Goal: Task Accomplishment & Management: Complete application form

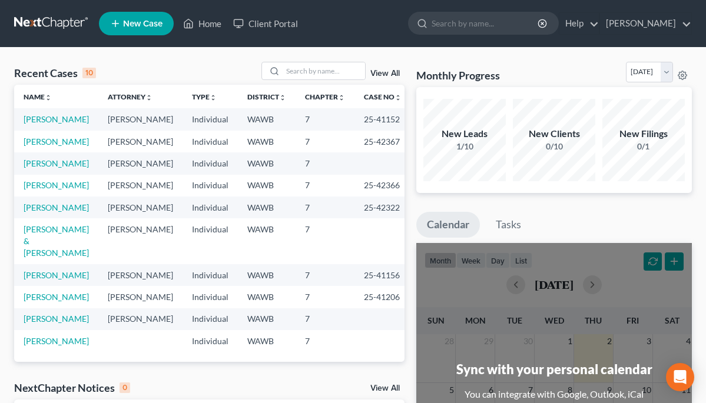
scroll to position [34, 0]
click at [72, 255] on link "[PERSON_NAME] & [PERSON_NAME]" at bounding box center [56, 241] width 65 height 34
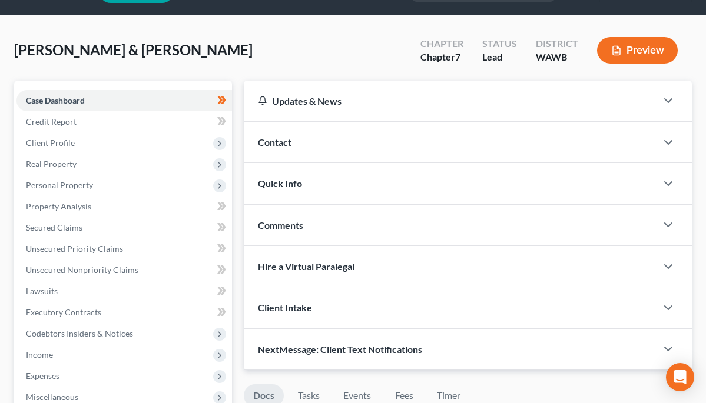
scroll to position [41, 0]
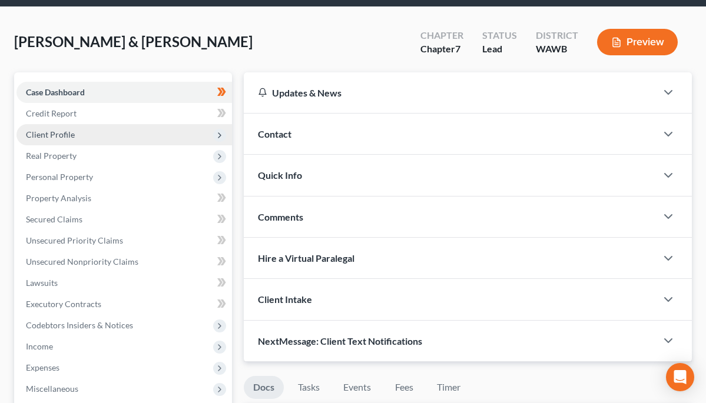
click at [75, 131] on span "Client Profile" at bounding box center [124, 134] width 216 height 21
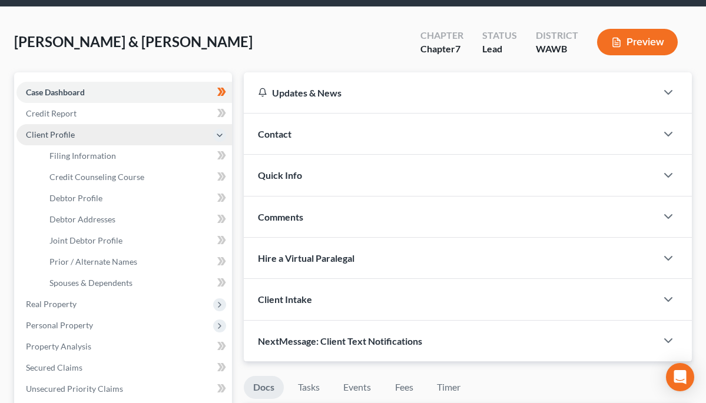
click at [75, 131] on span "Client Profile" at bounding box center [124, 134] width 216 height 21
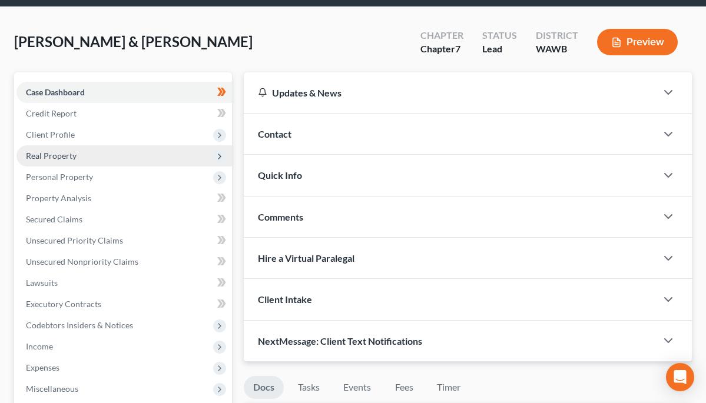
click at [65, 153] on span "Real Property" at bounding box center [51, 156] width 51 height 10
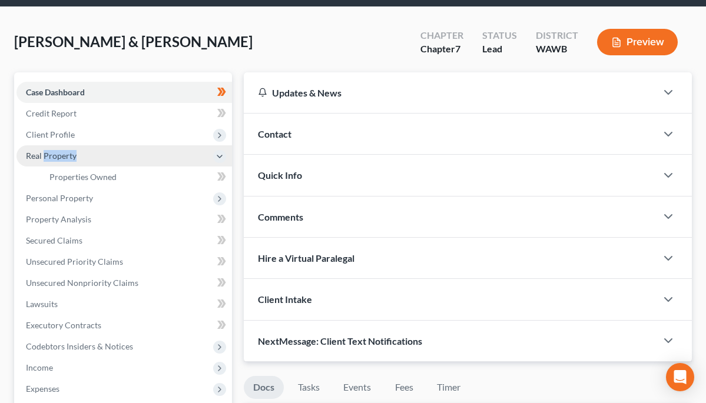
click at [65, 153] on span "Real Property" at bounding box center [51, 156] width 51 height 10
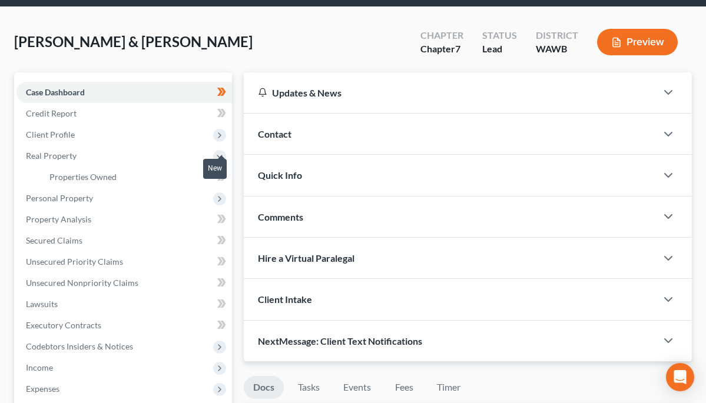
click at [226, 177] on icon at bounding box center [223, 177] width 5 height 8
click at [240, 26] on div "[PERSON_NAME] & [PERSON_NAME] Upgraded Chapter Chapter 7 Status Lead District […" at bounding box center [353, 46] width 678 height 51
click at [89, 195] on span "Personal Property" at bounding box center [59, 198] width 67 height 10
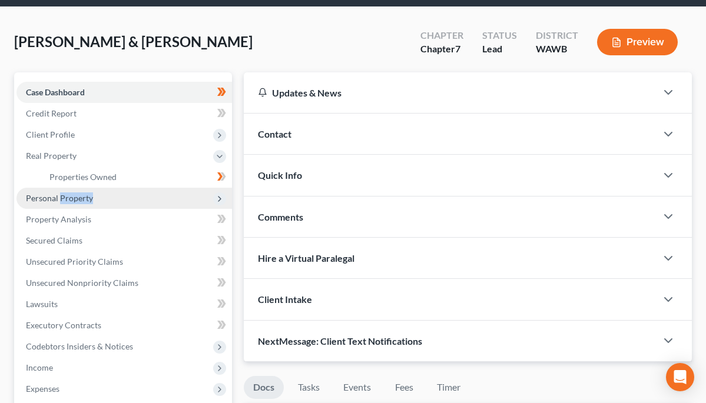
click at [89, 195] on span "Personal Property" at bounding box center [59, 198] width 67 height 10
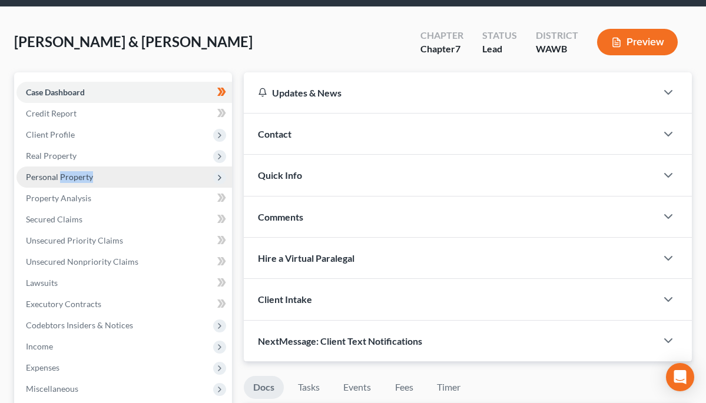
click at [89, 195] on span "Property Analysis" at bounding box center [58, 198] width 65 height 10
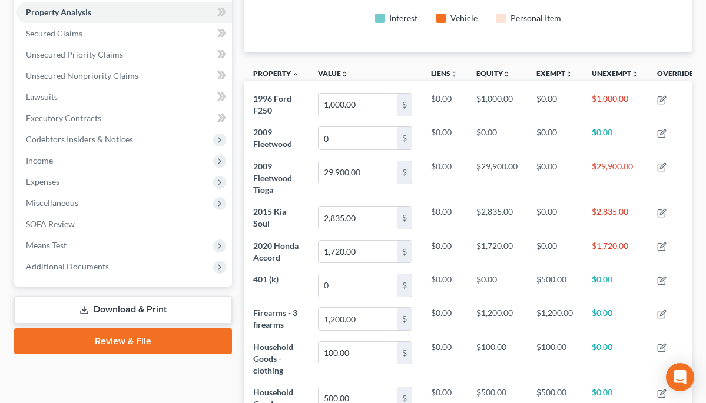
scroll to position [208, 0]
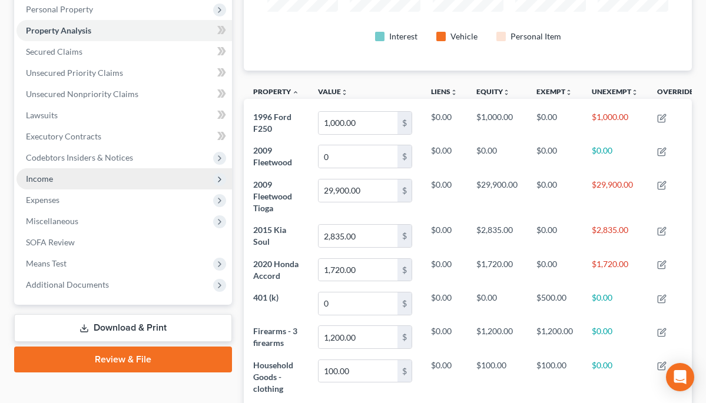
click at [50, 174] on span "Income" at bounding box center [39, 179] width 27 height 10
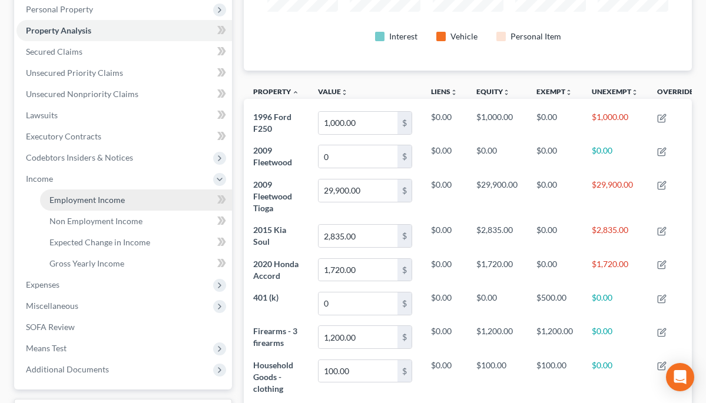
click at [127, 200] on link "Employment Income" at bounding box center [136, 200] width 192 height 21
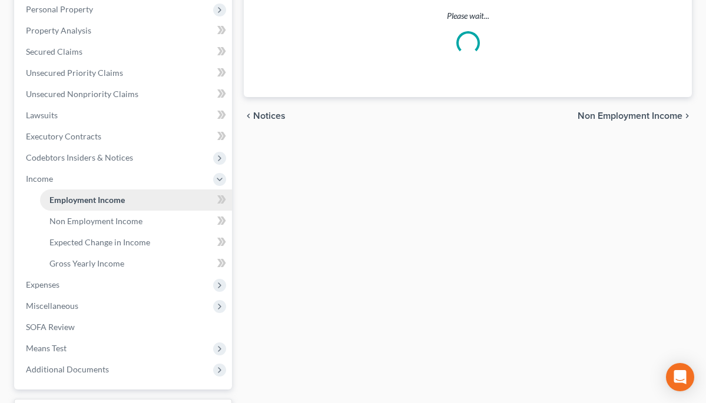
scroll to position [4, 0]
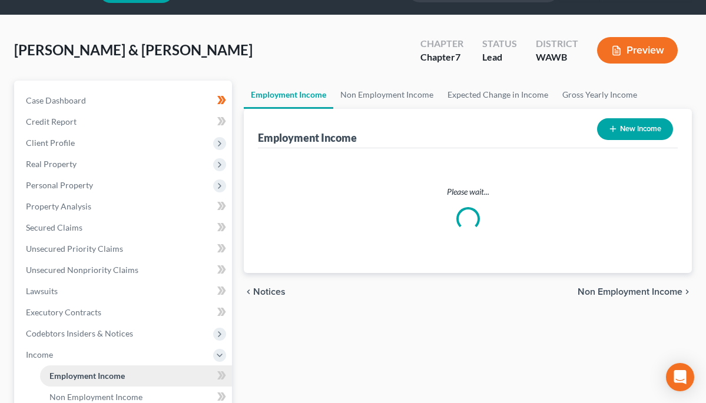
click at [127, 200] on ul "Case Dashboard Payments Invoices Payments Payments Credit Report Client Profile" at bounding box center [124, 323] width 216 height 466
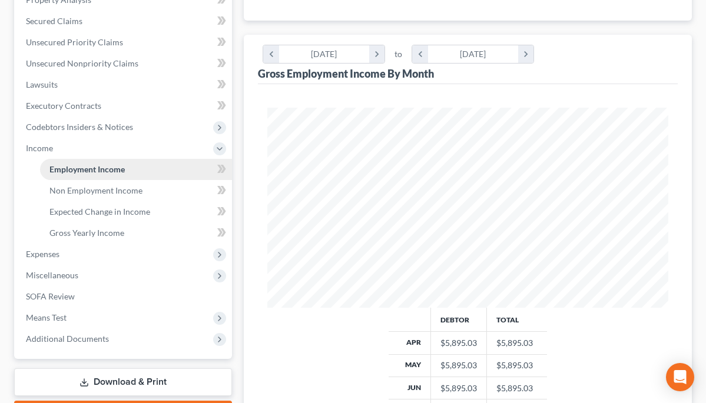
scroll to position [269, 0]
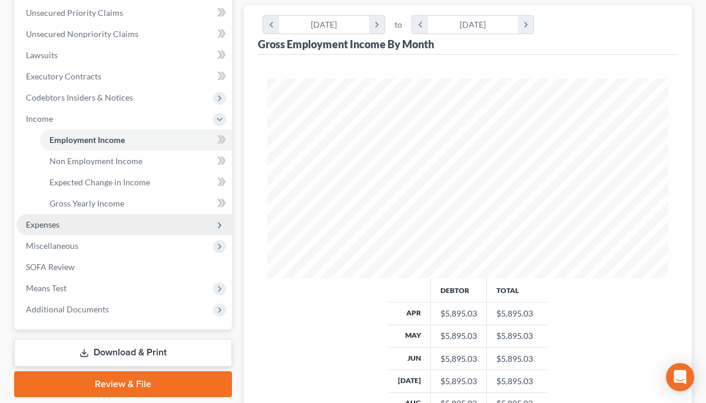
click at [50, 227] on span "Expenses" at bounding box center [43, 225] width 34 height 10
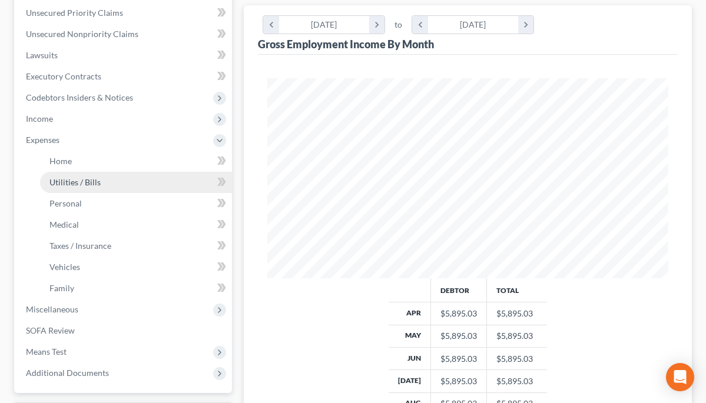
click at [83, 182] on span "Utilities / Bills" at bounding box center [74, 182] width 51 height 10
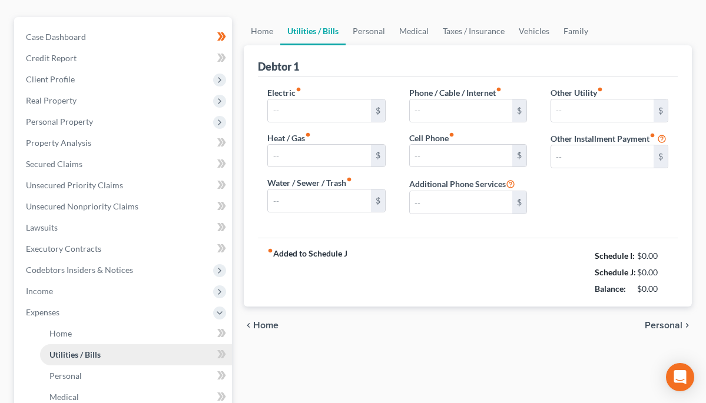
type input "0.00"
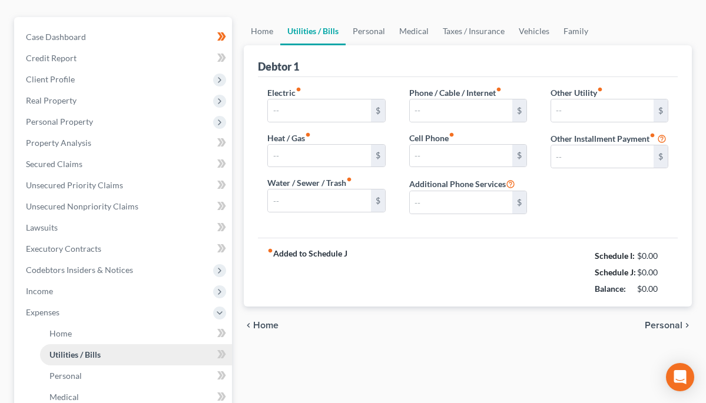
type input "0.00"
click at [83, 182] on ul "Case Dashboard Payments Invoices Payments Payments Credit Report Client Profile" at bounding box center [124, 291] width 216 height 530
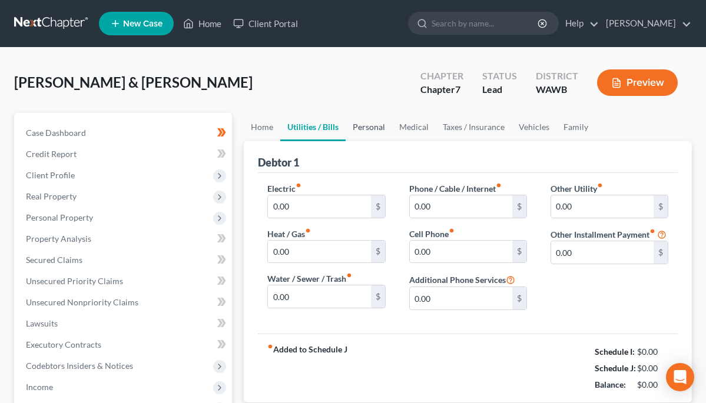
scroll to position [4, 0]
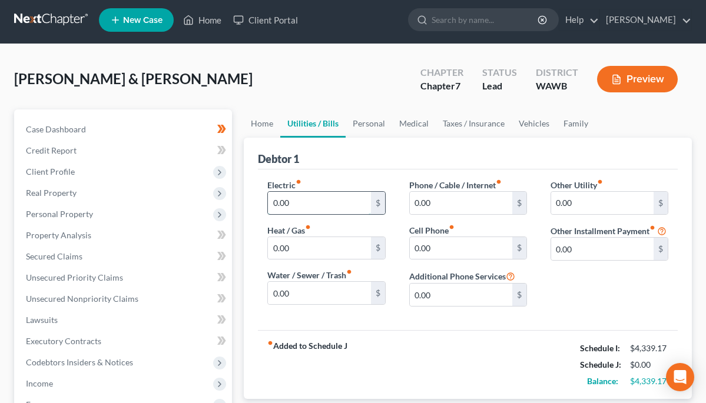
click at [328, 196] on input "0.00" at bounding box center [319, 203] width 102 height 22
click at [288, 202] on input "3,000.00" at bounding box center [319, 203] width 102 height 22
type input "300.00"
click at [437, 206] on input "0.00" at bounding box center [461, 203] width 102 height 22
type input "0"
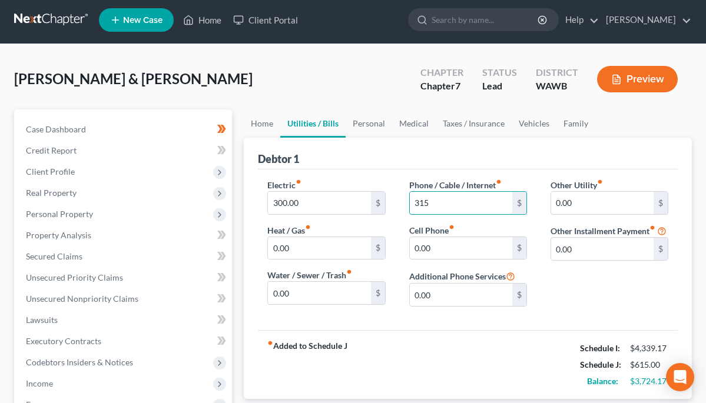
type input "315"
click at [390, 223] on div "Electric fiber_manual_record 300.00 $ Heat / Gas fiber_manual_record 0.00 $ Wat…" at bounding box center [326, 247] width 141 height 137
click at [442, 204] on input "315" at bounding box center [461, 203] width 102 height 22
click at [330, 293] on input "0.00" at bounding box center [319, 293] width 102 height 22
click at [309, 298] on input "0.00" at bounding box center [319, 293] width 102 height 22
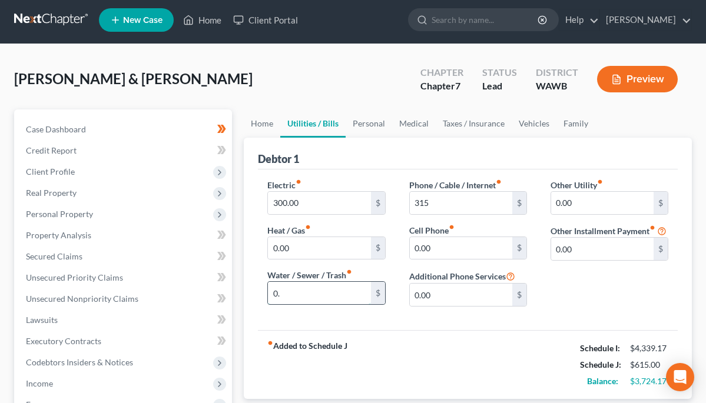
type input "0"
click at [343, 320] on div "Electric fiber_manual_record 300.00 $ Heat / Gas fiber_manual_record 0.00 $ Wat…" at bounding box center [468, 250] width 420 height 161
click at [334, 296] on input "200" at bounding box center [319, 293] width 102 height 22
click at [346, 316] on div "Electric fiber_manual_record 300.00 $ Heat / Gas fiber_manual_record 0.00 $ Wat…" at bounding box center [326, 247] width 141 height 137
click at [352, 296] on input "200" at bounding box center [319, 293] width 102 height 22
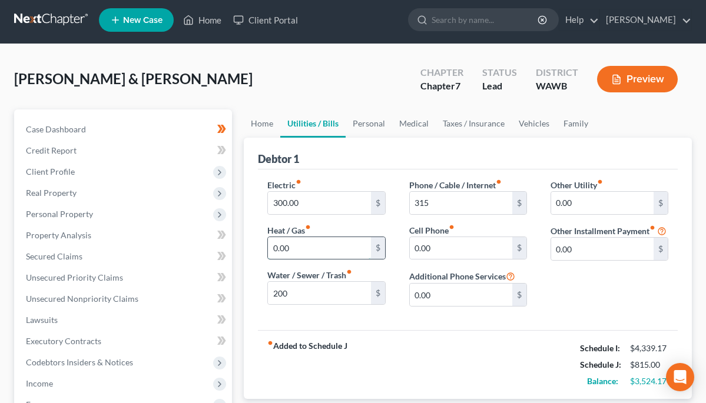
click at [333, 247] on input "0.00" at bounding box center [319, 248] width 102 height 22
click at [303, 293] on input "200" at bounding box center [319, 293] width 102 height 22
type input "230"
click at [390, 197] on div "Electric fiber_manual_record 300.00 $ Heat / Gas fiber_manual_record 0.00 $ Wat…" at bounding box center [326, 247] width 141 height 137
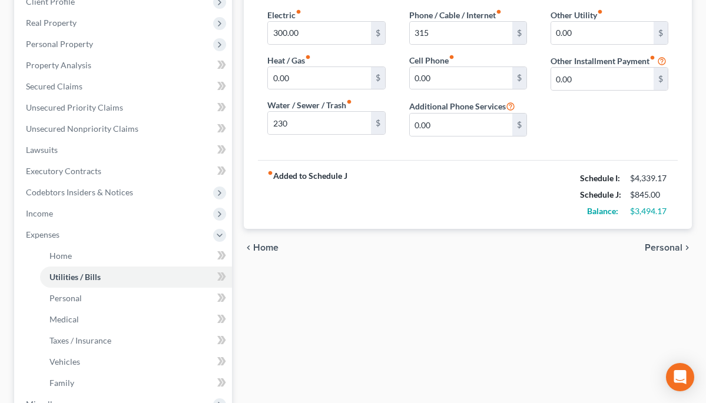
scroll to position [186, 0]
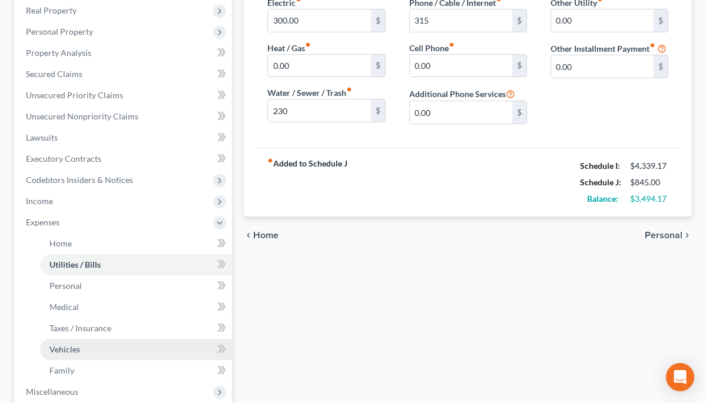
click at [78, 351] on span "Vehicles" at bounding box center [64, 349] width 31 height 10
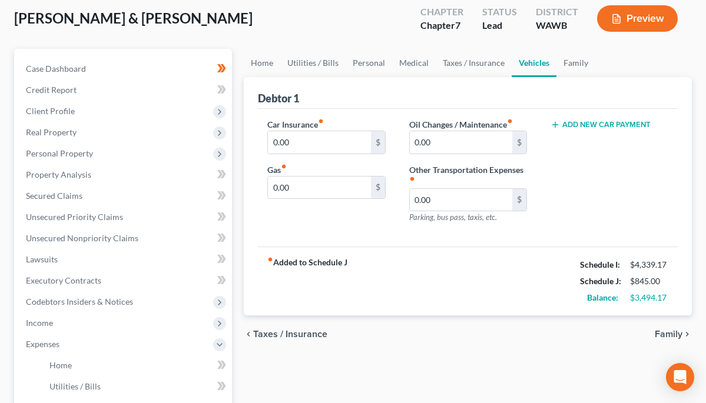
scroll to position [69, 0]
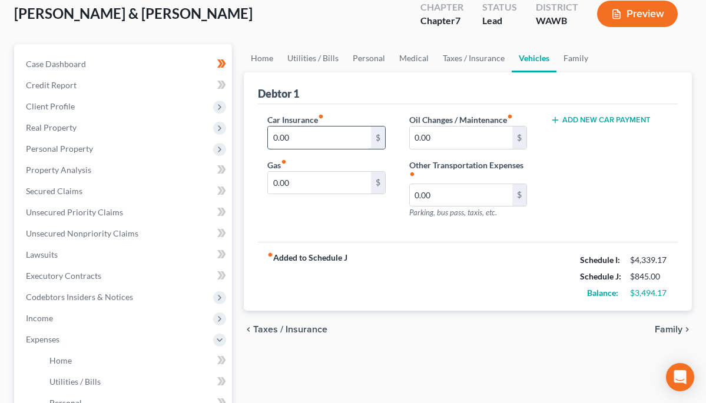
click at [312, 142] on input "0.00" at bounding box center [319, 138] width 102 height 22
type input "0"
type input "539"
click at [347, 172] on input "0.00" at bounding box center [319, 183] width 102 height 22
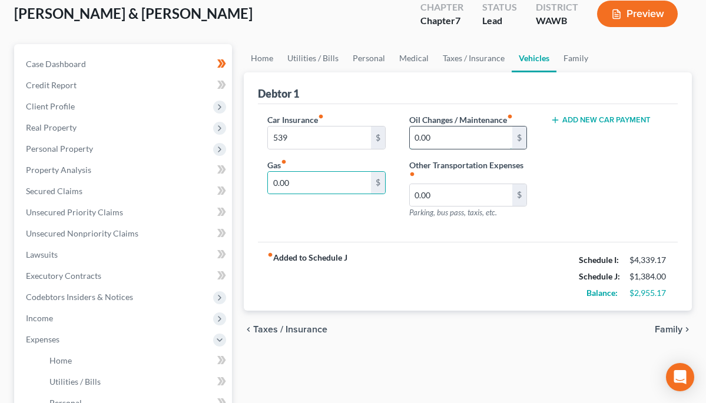
click at [447, 138] on input "0.00" at bounding box center [461, 138] width 102 height 22
type input "0"
type input "200"
click at [330, 177] on input "0.00" at bounding box center [319, 183] width 102 height 22
type input "0"
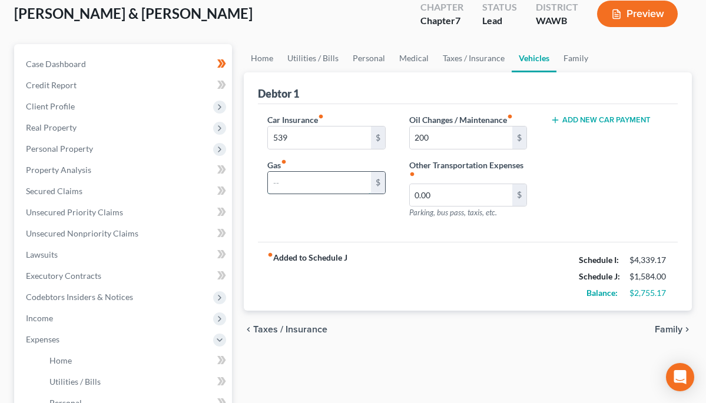
click at [321, 188] on input "text" at bounding box center [319, 183] width 102 height 22
type input "400"
click at [330, 212] on div "Car Insurance fiber_manual_record 539 $ Gas fiber_manual_record 400 $" at bounding box center [326, 171] width 141 height 115
click at [331, 190] on input "400" at bounding box center [319, 183] width 102 height 22
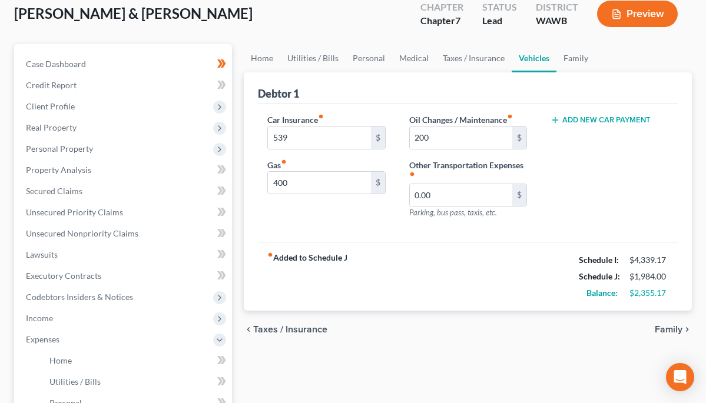
click at [334, 211] on div "Car Insurance fiber_manual_record 539 $ Gas fiber_manual_record 400 $" at bounding box center [326, 171] width 141 height 115
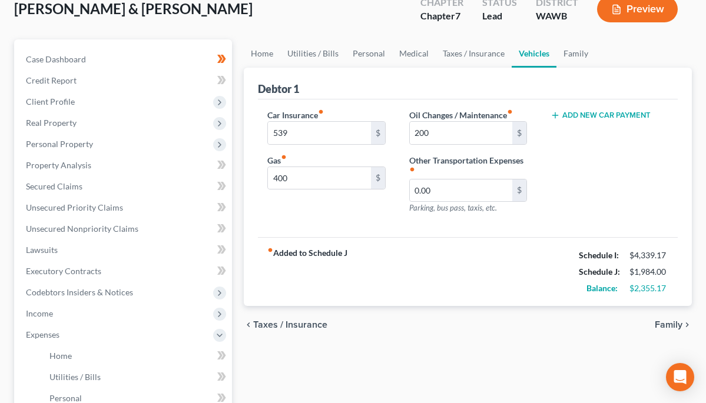
scroll to position [79, 0]
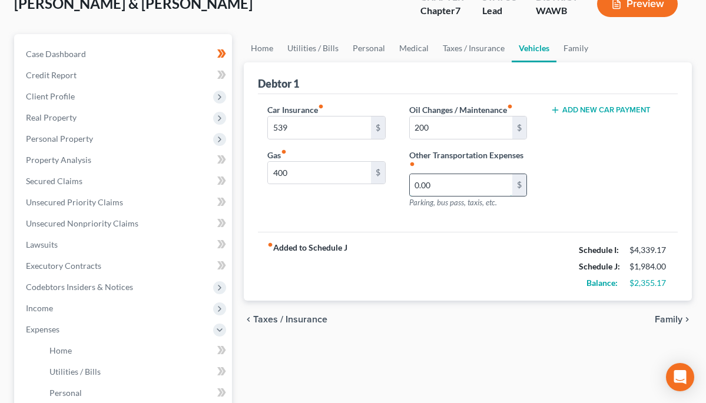
click at [443, 180] on input "0.00" at bounding box center [461, 185] width 102 height 22
type input "0"
click at [431, 181] on input "text" at bounding box center [461, 185] width 102 height 22
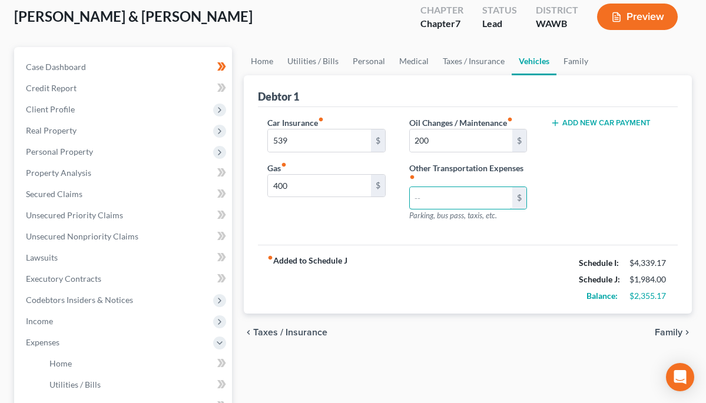
scroll to position [58, 0]
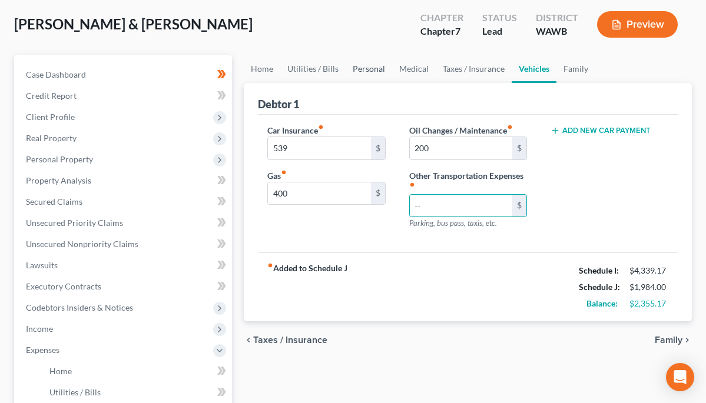
click at [360, 68] on link "Personal" at bounding box center [369, 69] width 47 height 28
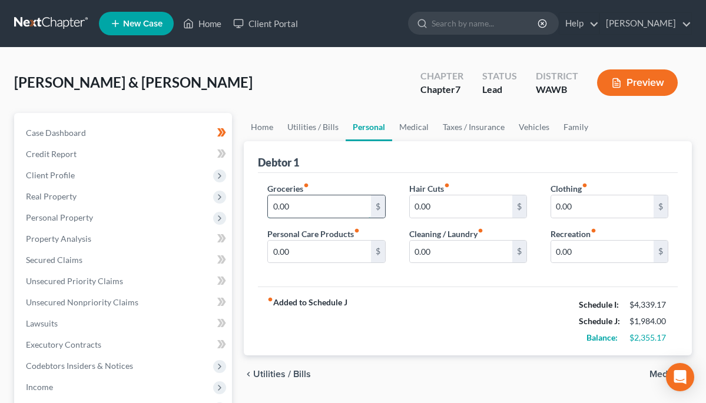
click at [340, 205] on input "0.00" at bounding box center [319, 206] width 102 height 22
type input "0"
type input "500"
click at [448, 200] on input "0.00" at bounding box center [461, 206] width 102 height 22
click at [460, 210] on input "0.00" at bounding box center [461, 206] width 102 height 22
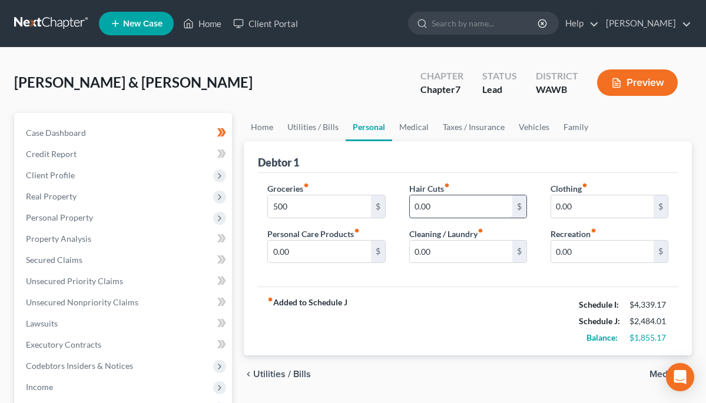
click at [469, 211] on input "0.00" at bounding box center [461, 206] width 102 height 22
type input "0"
type input "15"
click at [572, 210] on input "0.00" at bounding box center [602, 206] width 102 height 22
type input "0"
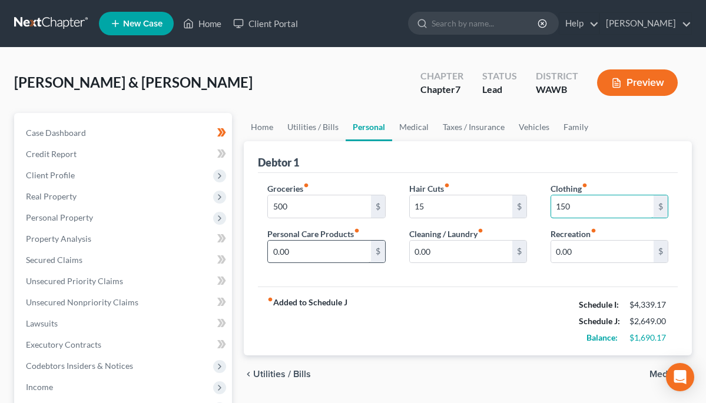
type input "150"
click at [324, 251] on input "0.00" at bounding box center [319, 252] width 102 height 22
type input "0"
type input "150"
click at [390, 271] on div "Groceries fiber_manual_record 500 $ Personal Care Products fiber_manual_record …" at bounding box center [326, 228] width 141 height 91
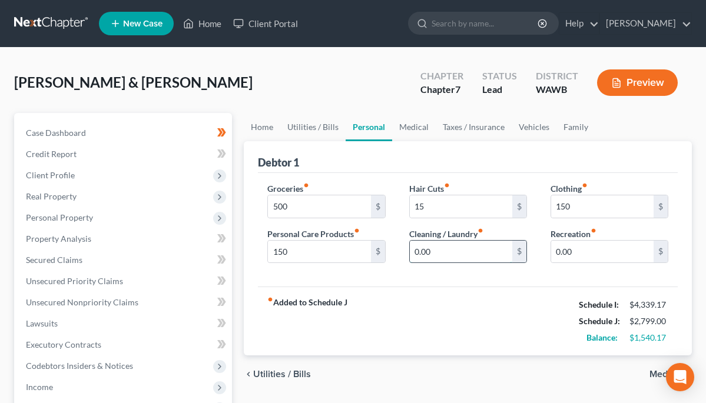
click at [437, 253] on input "0.00" at bounding box center [461, 252] width 102 height 22
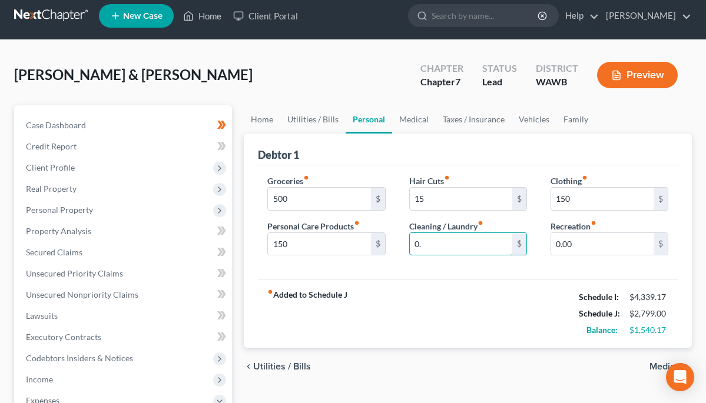
type input "0"
type input "50"
click at [393, 299] on div "fiber_manual_record Added to Schedule J Schedule I: $4,339.17 Schedule J: $2,84…" at bounding box center [468, 313] width 420 height 69
click at [324, 246] on input "150" at bounding box center [319, 244] width 102 height 22
click at [582, 243] on input "0.00" at bounding box center [602, 244] width 102 height 22
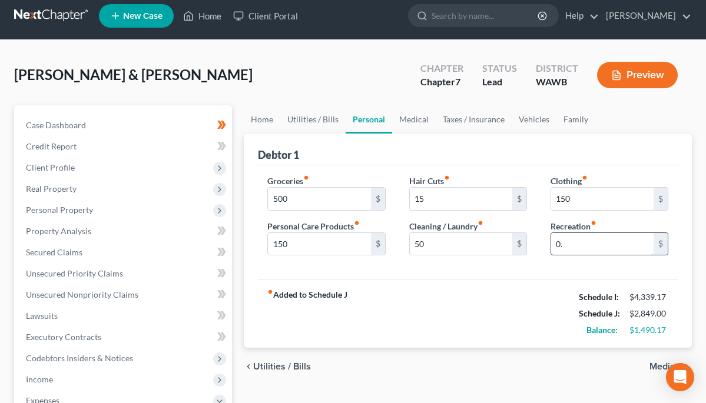
type input "0"
type input "3"
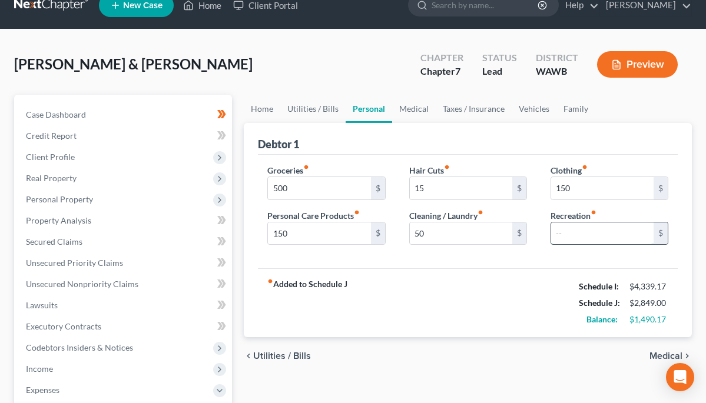
scroll to position [14, 0]
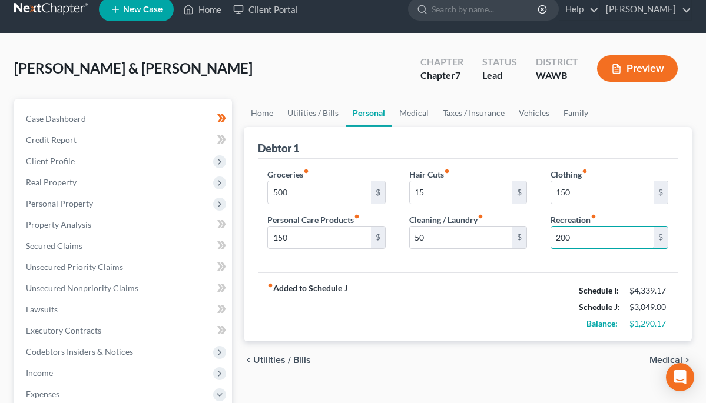
type input "200"
click at [519, 272] on div "Groceries fiber_manual_record 500 $ Personal Care Products fiber_manual_record …" at bounding box center [468, 216] width 420 height 114
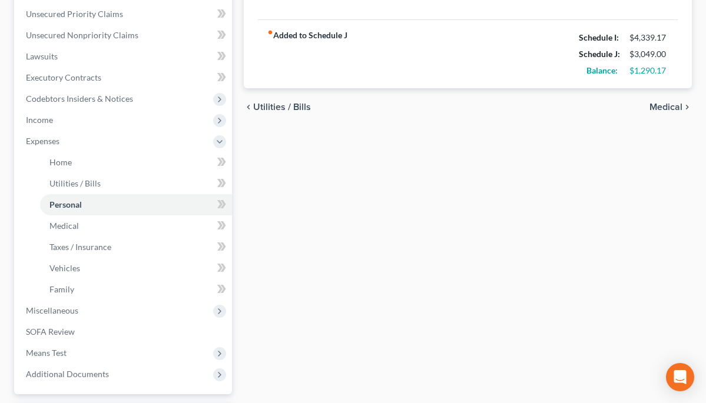
scroll to position [297, 0]
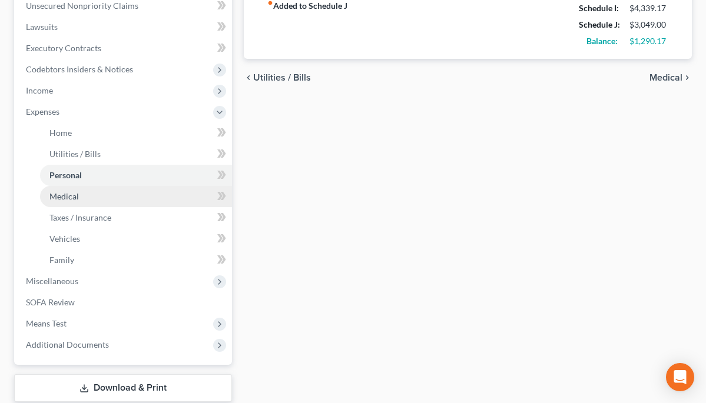
click at [83, 190] on link "Medical" at bounding box center [136, 196] width 192 height 21
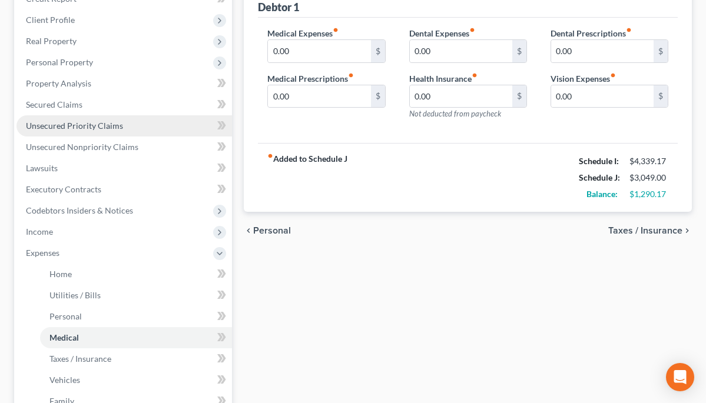
scroll to position [159, 0]
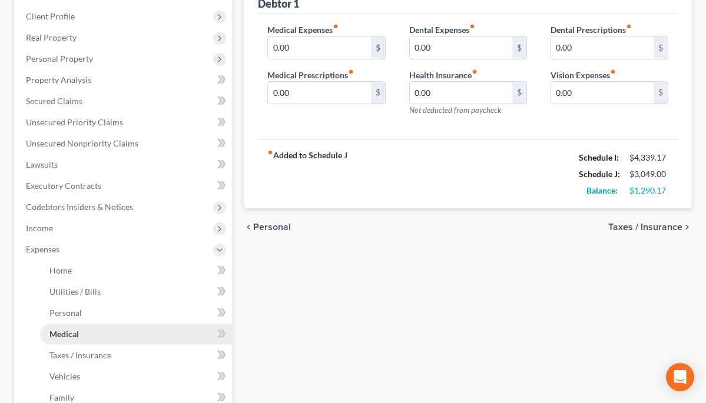
click at [71, 330] on span "Medical" at bounding box center [63, 334] width 29 height 10
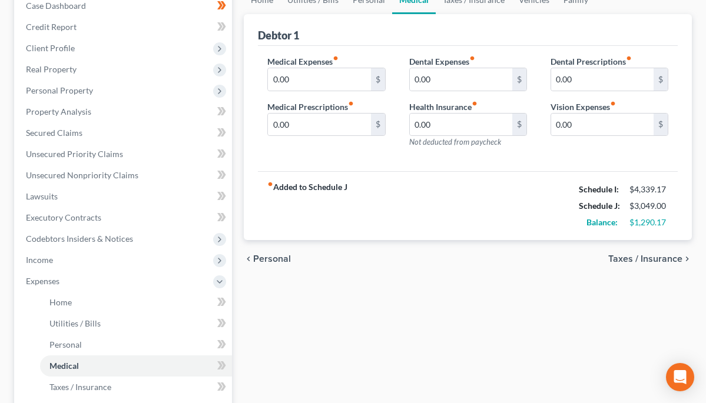
scroll to position [95, 0]
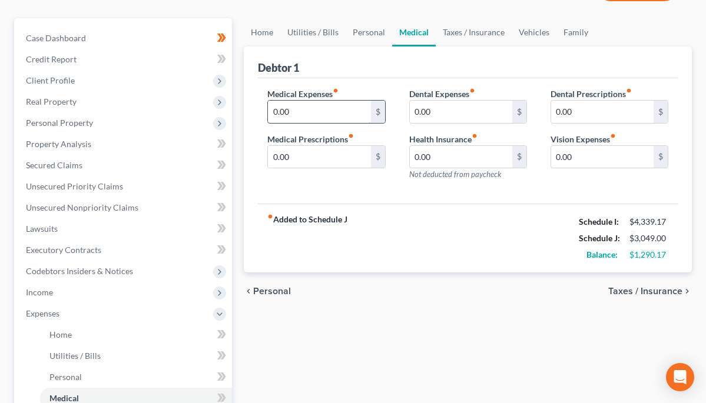
click at [344, 122] on input "0.00" at bounding box center [319, 112] width 102 height 22
type input "0"
click at [354, 105] on input "text" at bounding box center [319, 112] width 102 height 22
click at [353, 105] on input "text" at bounding box center [319, 112] width 102 height 22
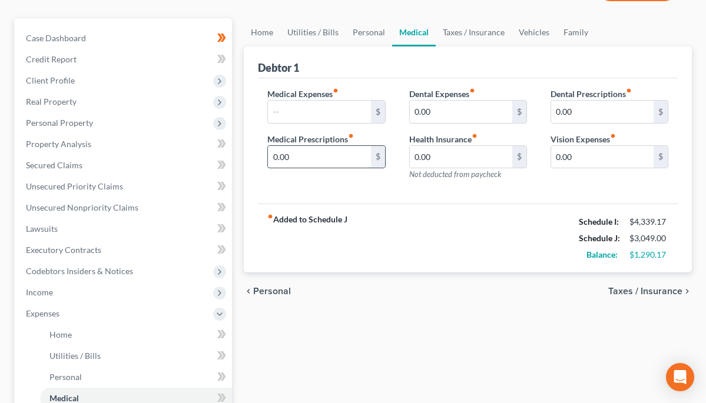
click at [313, 160] on input "0.00" at bounding box center [319, 157] width 102 height 22
type input "0"
type input "100"
click at [307, 113] on input "text" at bounding box center [319, 112] width 102 height 22
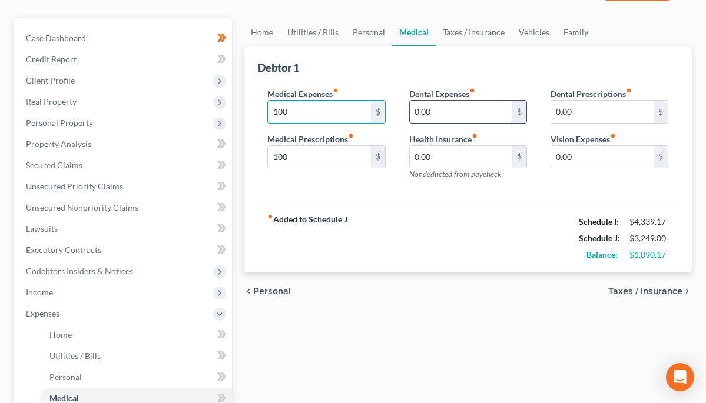
type input "100"
click at [442, 107] on input "0.00" at bounding box center [461, 112] width 102 height 22
type input "0"
type input "15"
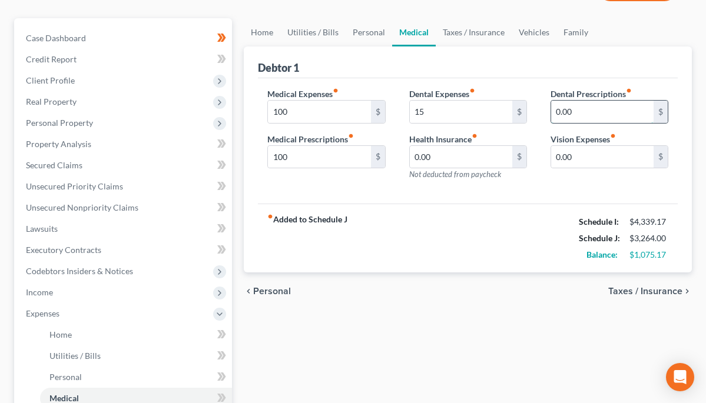
click at [586, 117] on input "0.00" at bounding box center [602, 112] width 102 height 22
click at [473, 159] on input "0.00" at bounding box center [461, 157] width 102 height 22
type input "0"
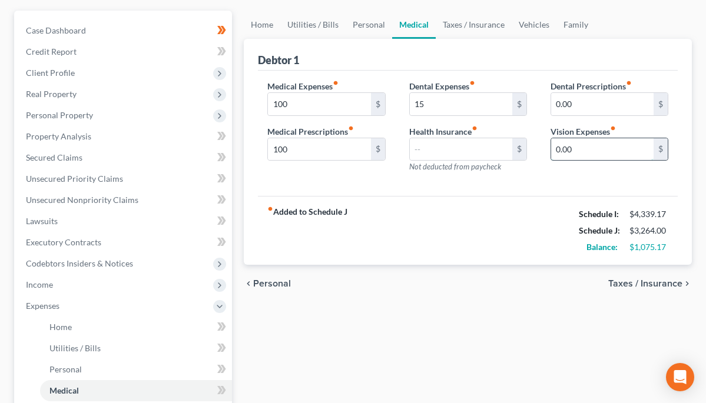
click at [595, 153] on input "0.00" at bounding box center [602, 149] width 102 height 22
type input "0"
type input "5"
type input "25"
click at [558, 174] on div "Dental Prescriptions fiber_manual_record 0.00 $ Vision Expenses fiber_manual_re…" at bounding box center [609, 131] width 141 height 102
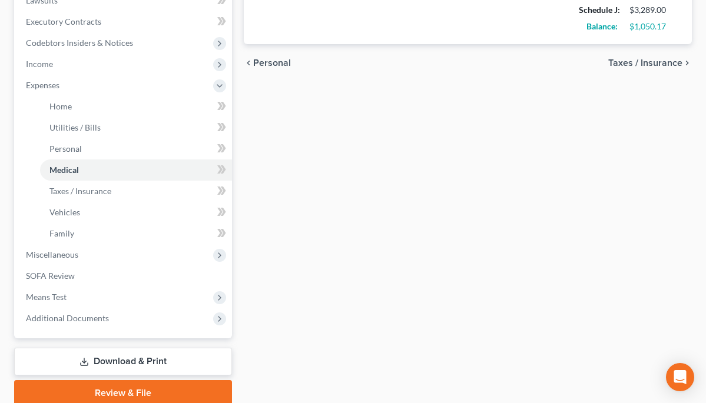
scroll to position [347, 0]
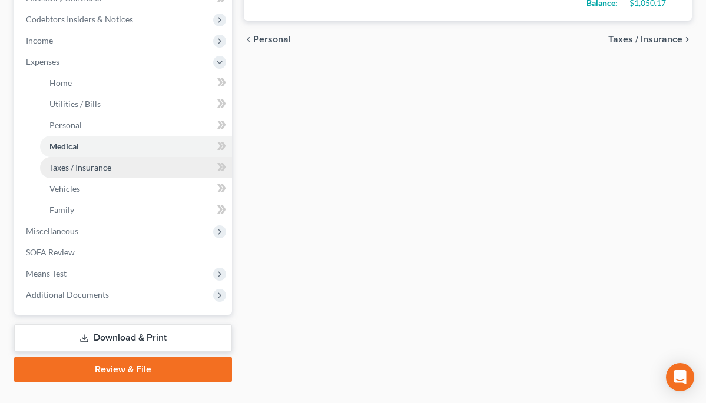
click at [100, 170] on span "Taxes / Insurance" at bounding box center [80, 168] width 62 height 10
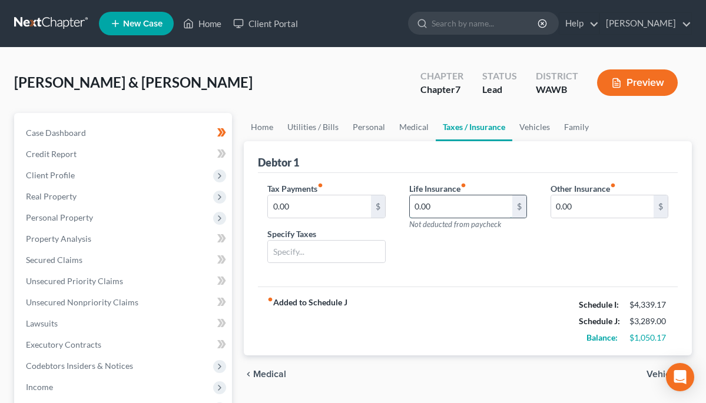
click at [449, 206] on input "0.00" at bounding box center [461, 206] width 102 height 22
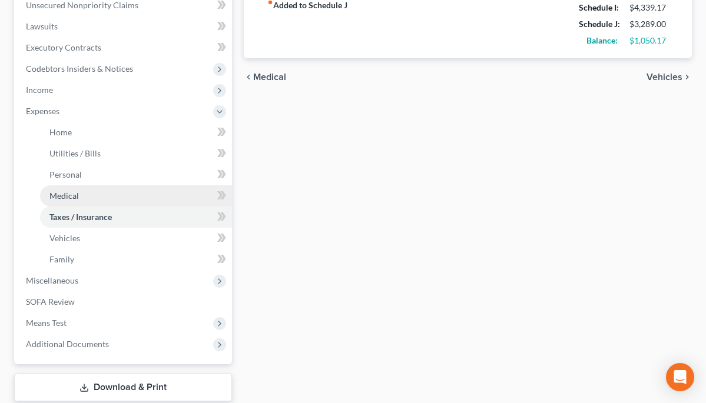
scroll to position [303, 0]
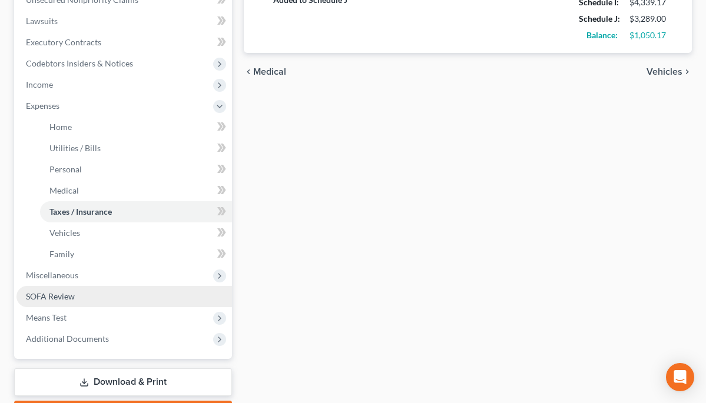
click at [68, 294] on span "SOFA Review" at bounding box center [50, 296] width 49 height 10
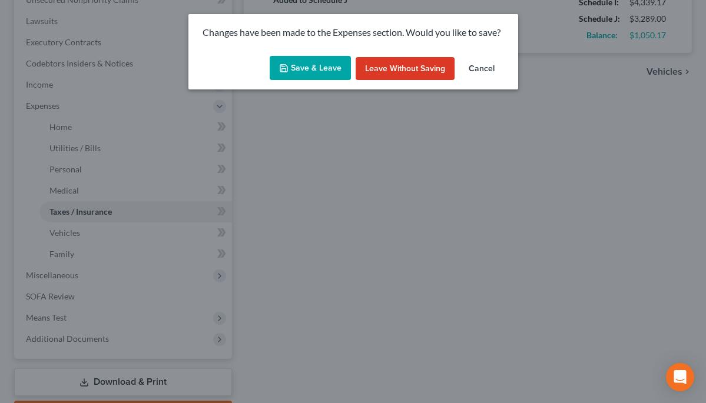
click at [328, 70] on button "Save & Leave" at bounding box center [310, 68] width 81 height 25
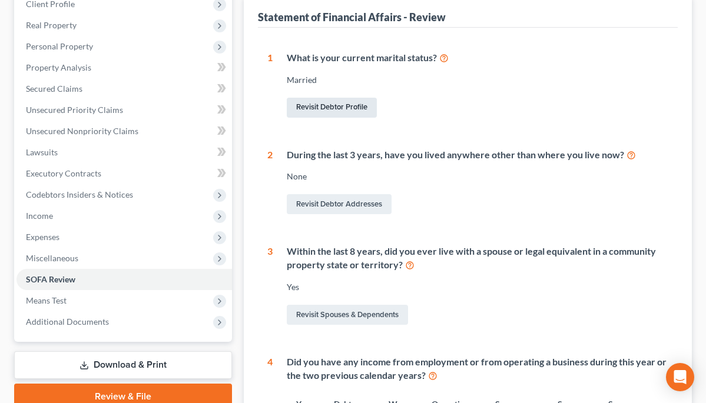
scroll to position [177, 0]
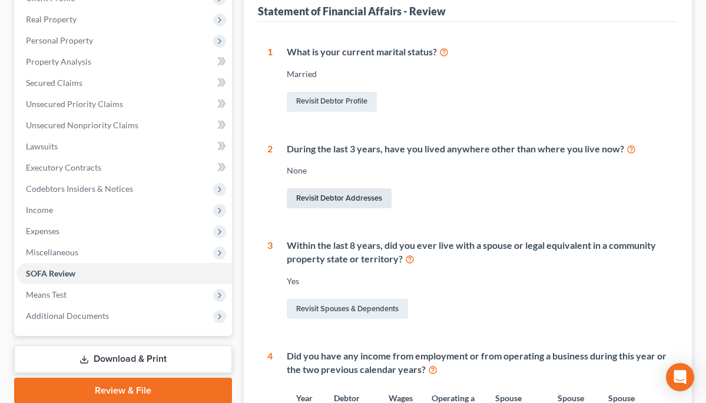
click at [344, 200] on link "Revisit Debtor Addresses" at bounding box center [339, 198] width 105 height 20
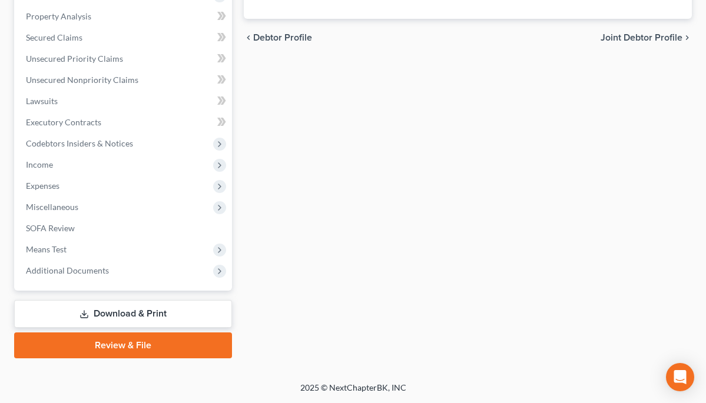
scroll to position [371, 0]
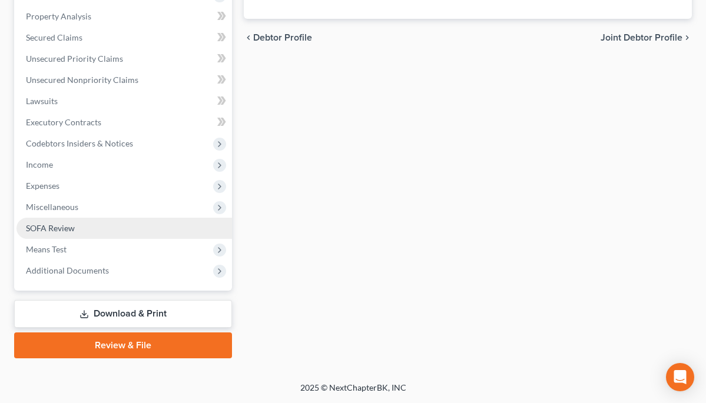
click at [72, 227] on span "SOFA Review" at bounding box center [50, 228] width 49 height 10
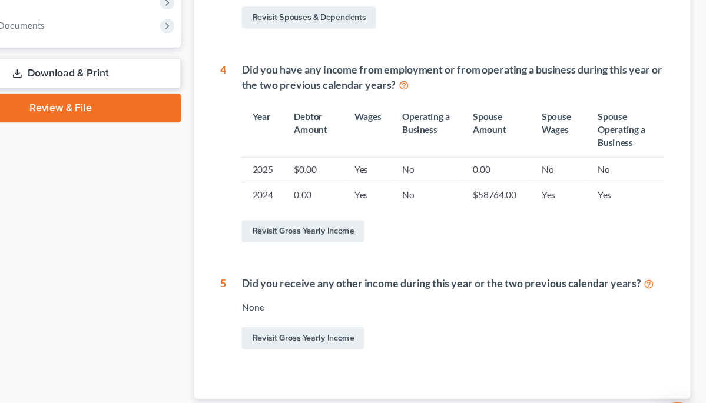
scroll to position [456, 0]
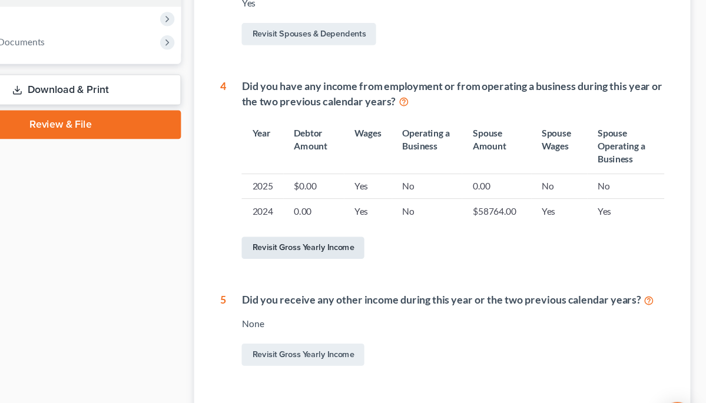
click at [289, 217] on link "Revisit Gross Yearly Income" at bounding box center [342, 224] width 111 height 20
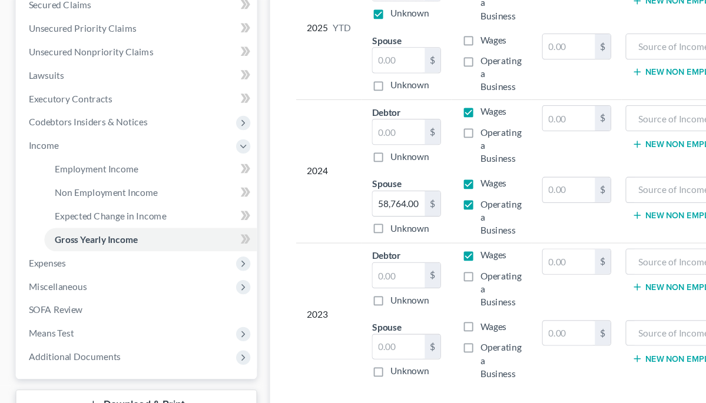
scroll to position [218, 0]
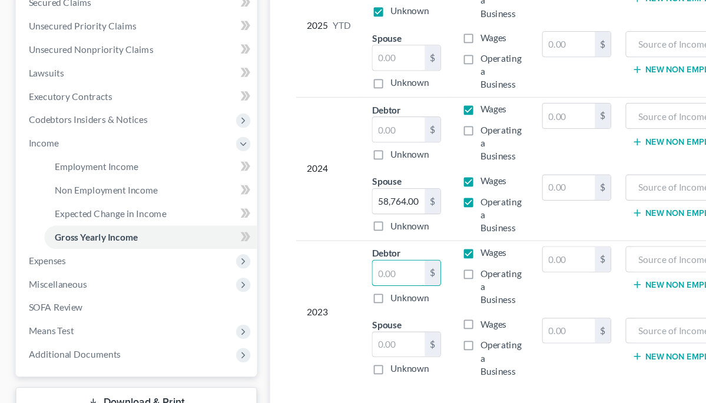
click at [368, 275] on input "text" at bounding box center [359, 286] width 47 height 22
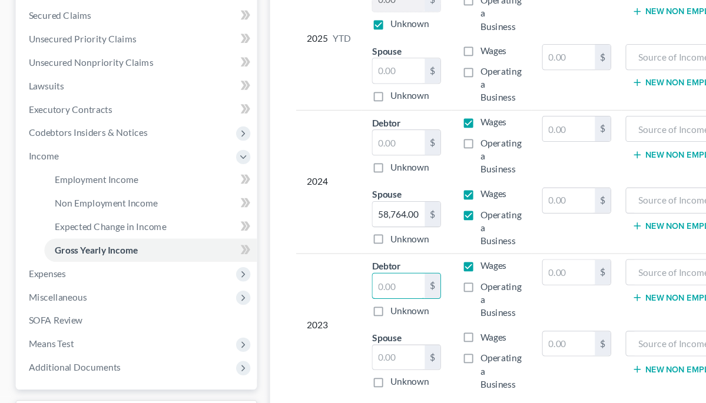
scroll to position [214, 0]
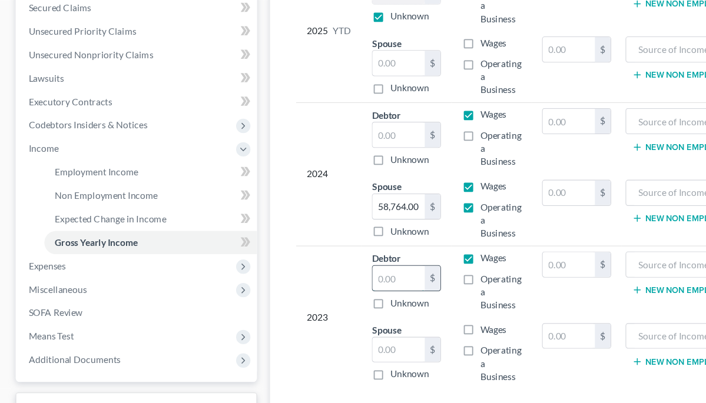
click at [366, 280] on input "text" at bounding box center [359, 291] width 47 height 22
click at [365, 280] on input "text" at bounding box center [359, 291] width 47 height 22
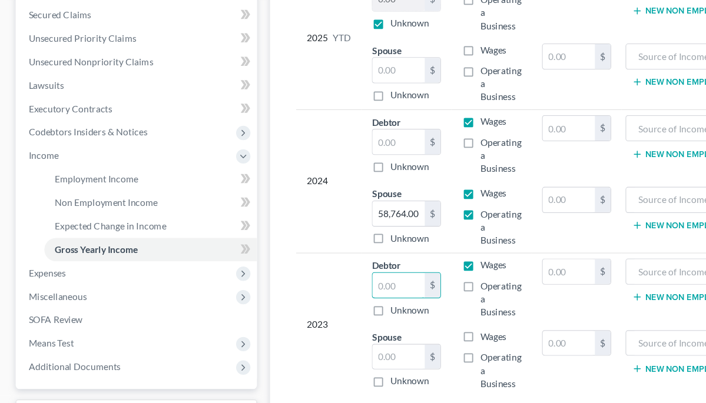
scroll to position [209, 0]
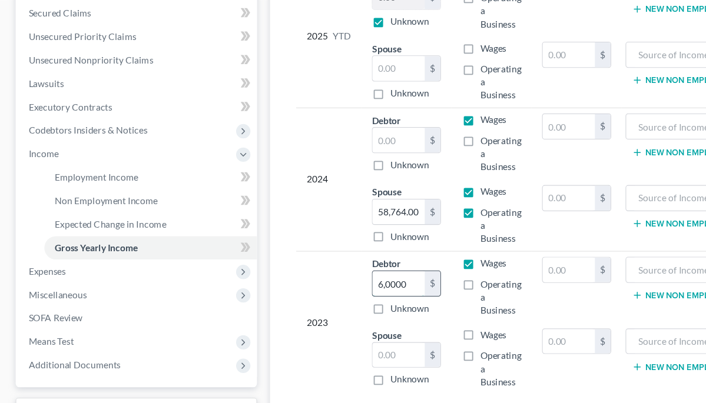
type input "60,000"
click at [388, 221] on td "Spouse 58,764.00 $ Unknown Balance Undetermined 58,764.00 $ Unknown" at bounding box center [366, 233] width 81 height 65
click at [368, 349] on input "text" at bounding box center [359, 360] width 47 height 22
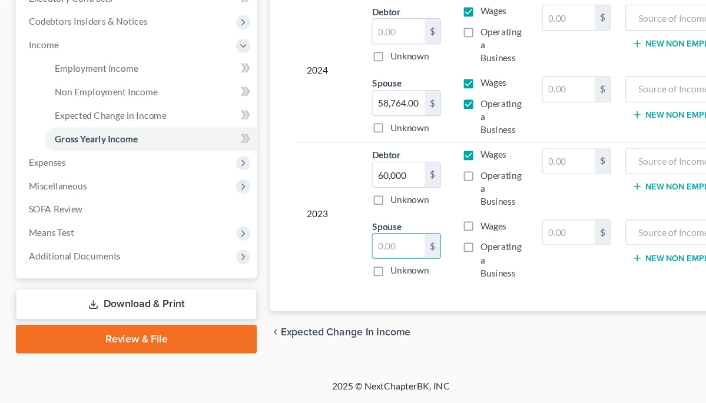
scroll to position [307, 0]
click at [365, 251] on input "text" at bounding box center [359, 262] width 47 height 22
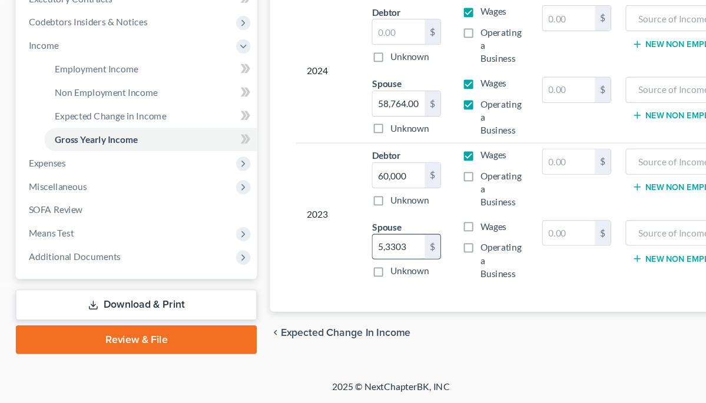
type input "53,303"
click at [405, 267] on div "Year Income (AGI) Source of Income Non Employment Income 2025 YTD Debtor 0.00 $…" at bounding box center [468, 93] width 420 height 455
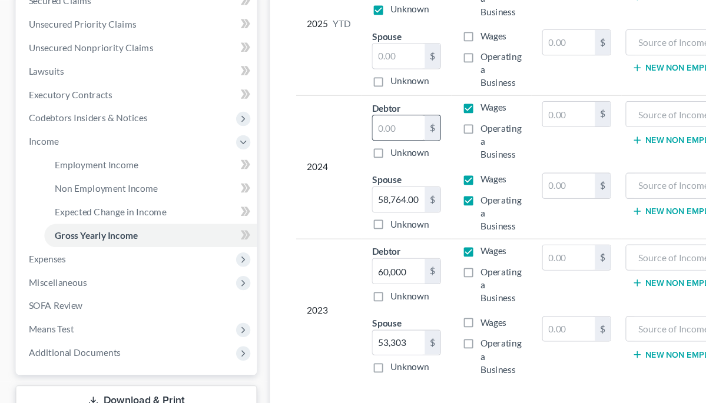
scroll to position [230, 0]
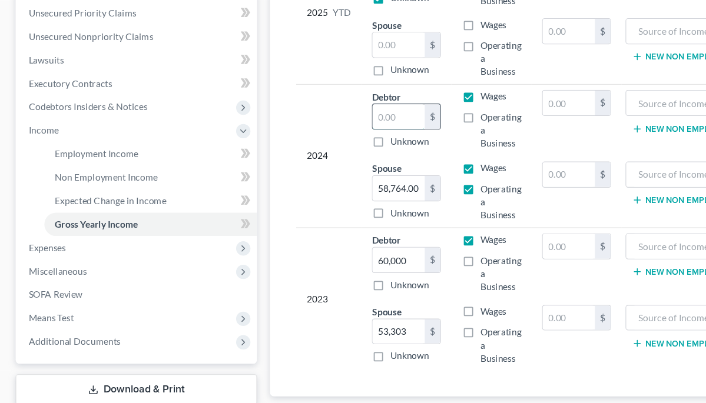
click at [359, 134] on input "text" at bounding box center [359, 145] width 47 height 22
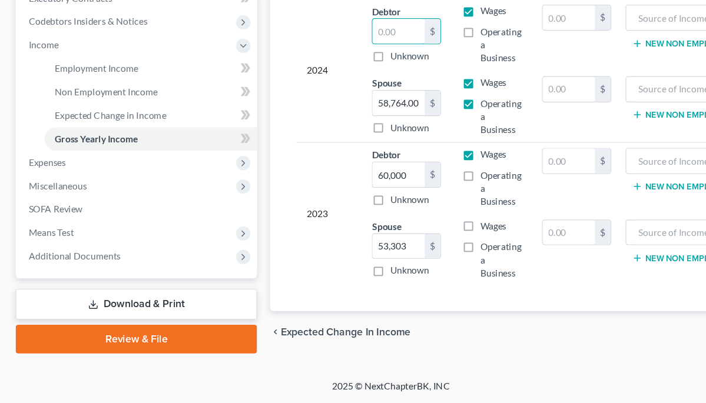
scroll to position [307, 0]
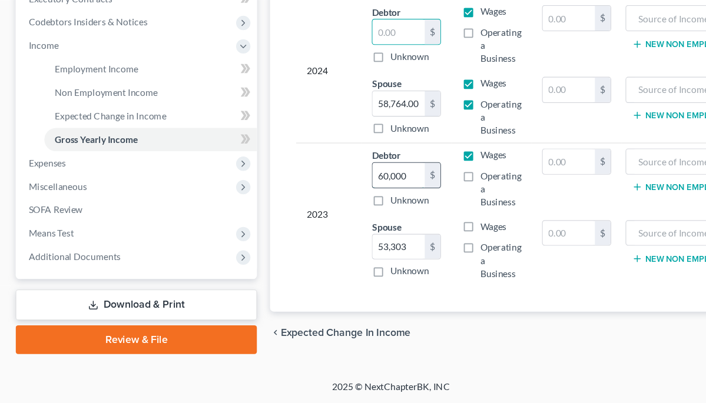
click at [367, 186] on input "60,000" at bounding box center [359, 197] width 47 height 22
type input "6"
type input "57,000"
click at [304, 173] on div "2023" at bounding box center [297, 232] width 40 height 118
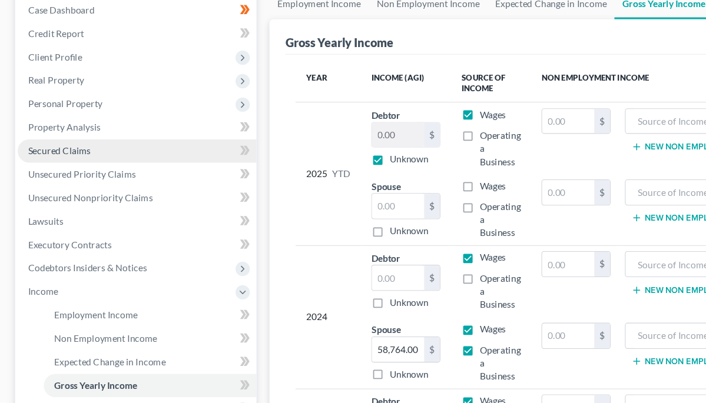
scroll to position [87, 0]
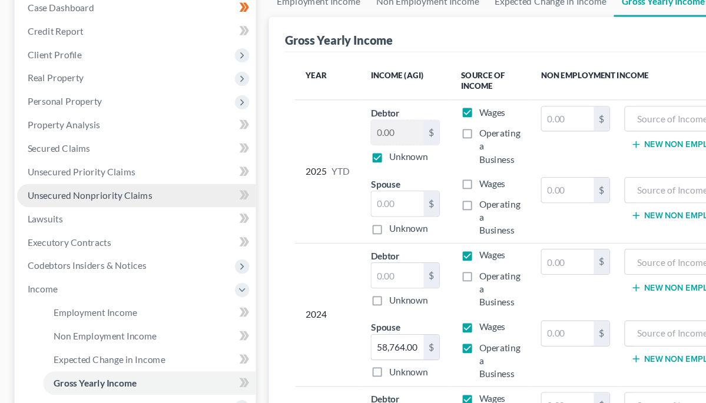
click at [110, 211] on span "Unsecured Nonpriority Claims" at bounding box center [82, 216] width 112 height 10
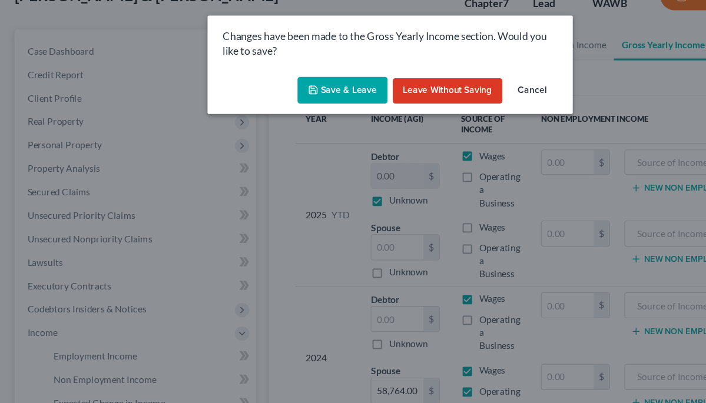
click at [297, 77] on button "Save & Leave" at bounding box center [310, 81] width 81 height 25
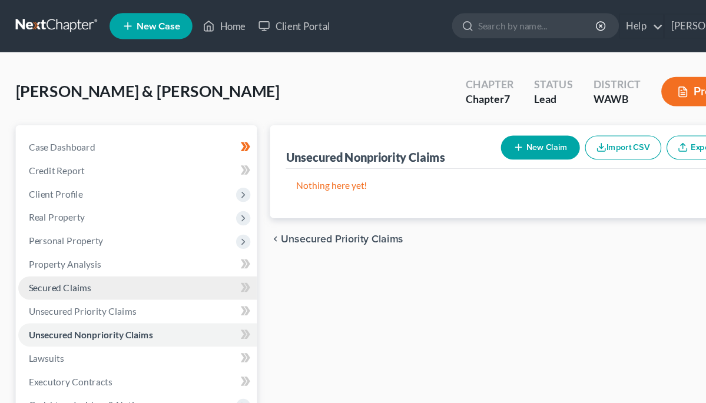
click at [76, 256] on span "Secured Claims" at bounding box center [54, 260] width 57 height 10
click at [90, 299] on span "Unsecured Nonpriority Claims" at bounding box center [82, 302] width 112 height 10
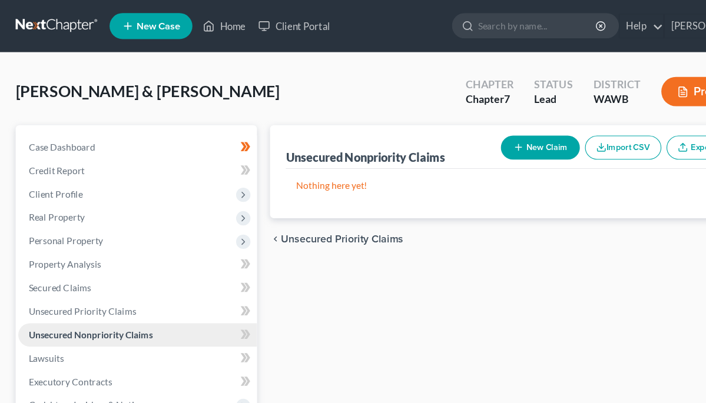
click at [90, 299] on span "Unsecured Nonpriority Claims" at bounding box center [82, 302] width 112 height 10
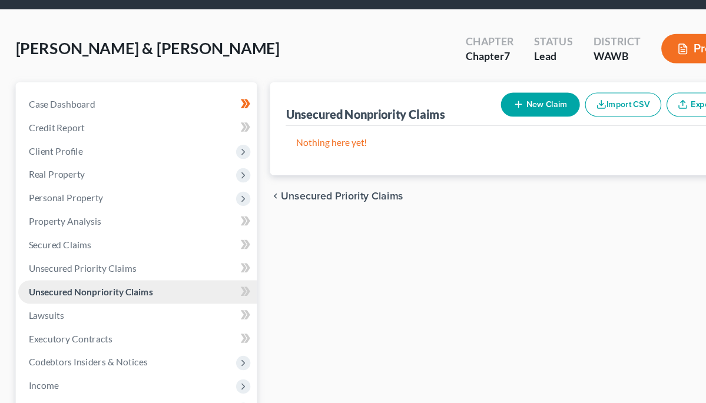
click at [94, 297] on span "Unsecured Nonpriority Claims" at bounding box center [82, 302] width 112 height 10
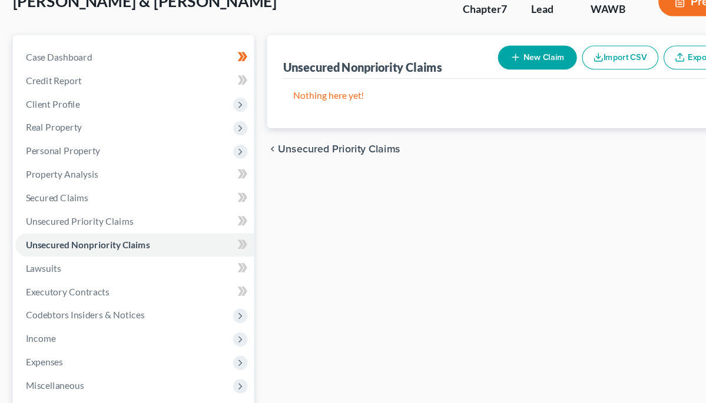
scroll to position [45, 0]
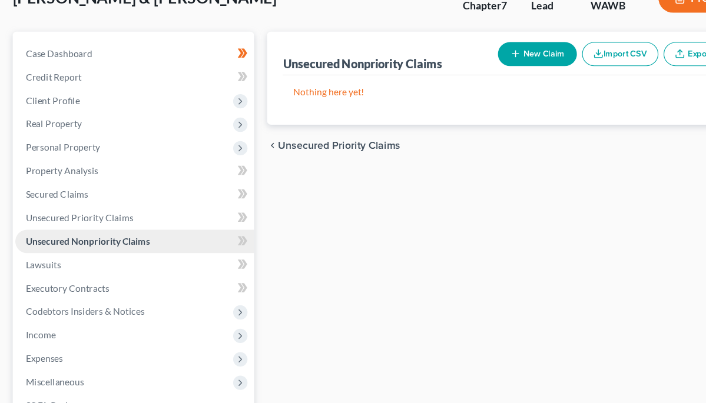
click at [101, 252] on span "Unsecured Nonpriority Claims" at bounding box center [82, 257] width 112 height 10
click at [281, 166] on span "Unsecured Priority Claims" at bounding box center [308, 170] width 111 height 9
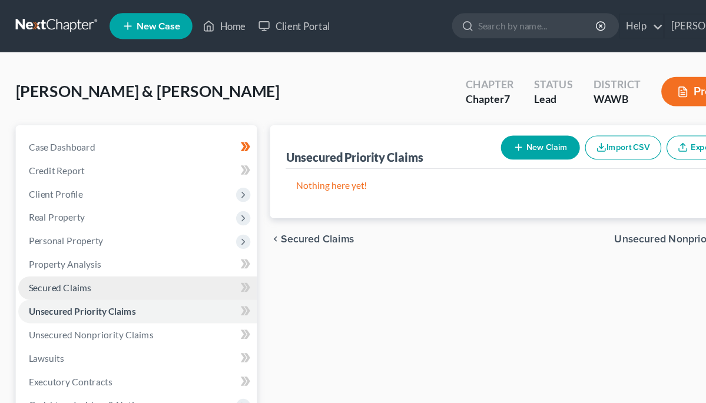
click at [69, 261] on span "Secured Claims" at bounding box center [54, 260] width 57 height 10
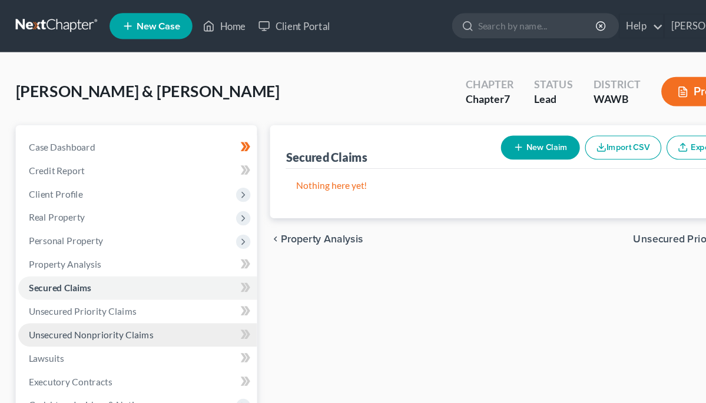
click at [94, 299] on span "Unsecured Nonpriority Claims" at bounding box center [82, 302] width 112 height 10
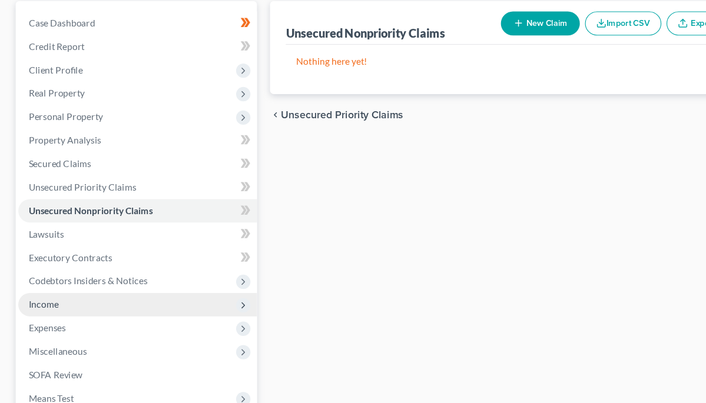
scroll to position [79, 0]
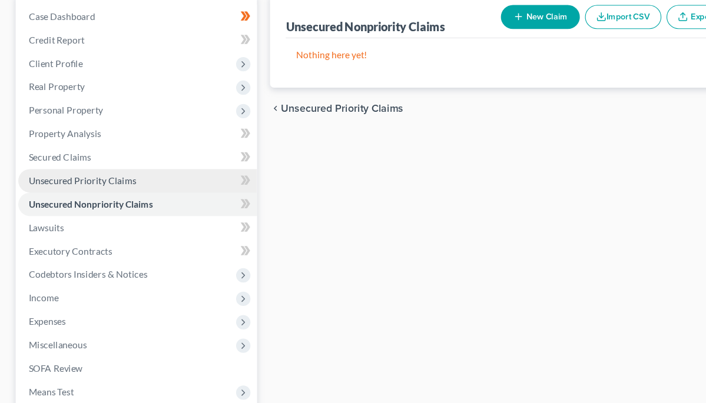
click at [86, 197] on span "Unsecured Priority Claims" at bounding box center [74, 202] width 97 height 10
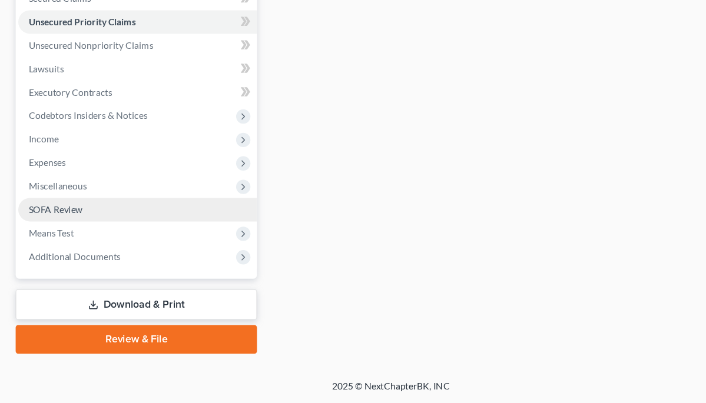
scroll to position [223, 0]
